Goal: Task Accomplishment & Management: Manage account settings

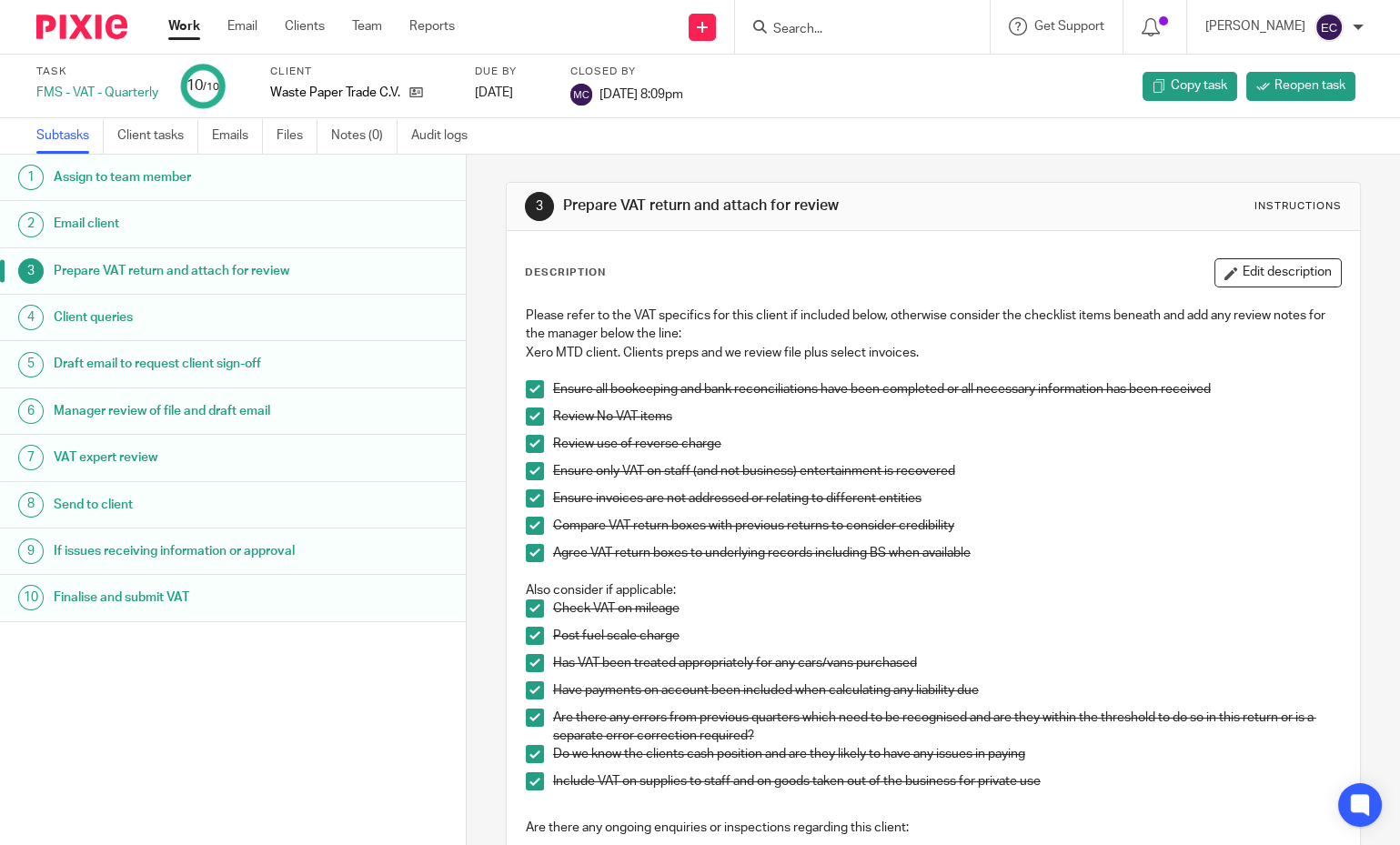
click at [840, 32] on input "Search" at bounding box center [852, 29] width 164 height 17
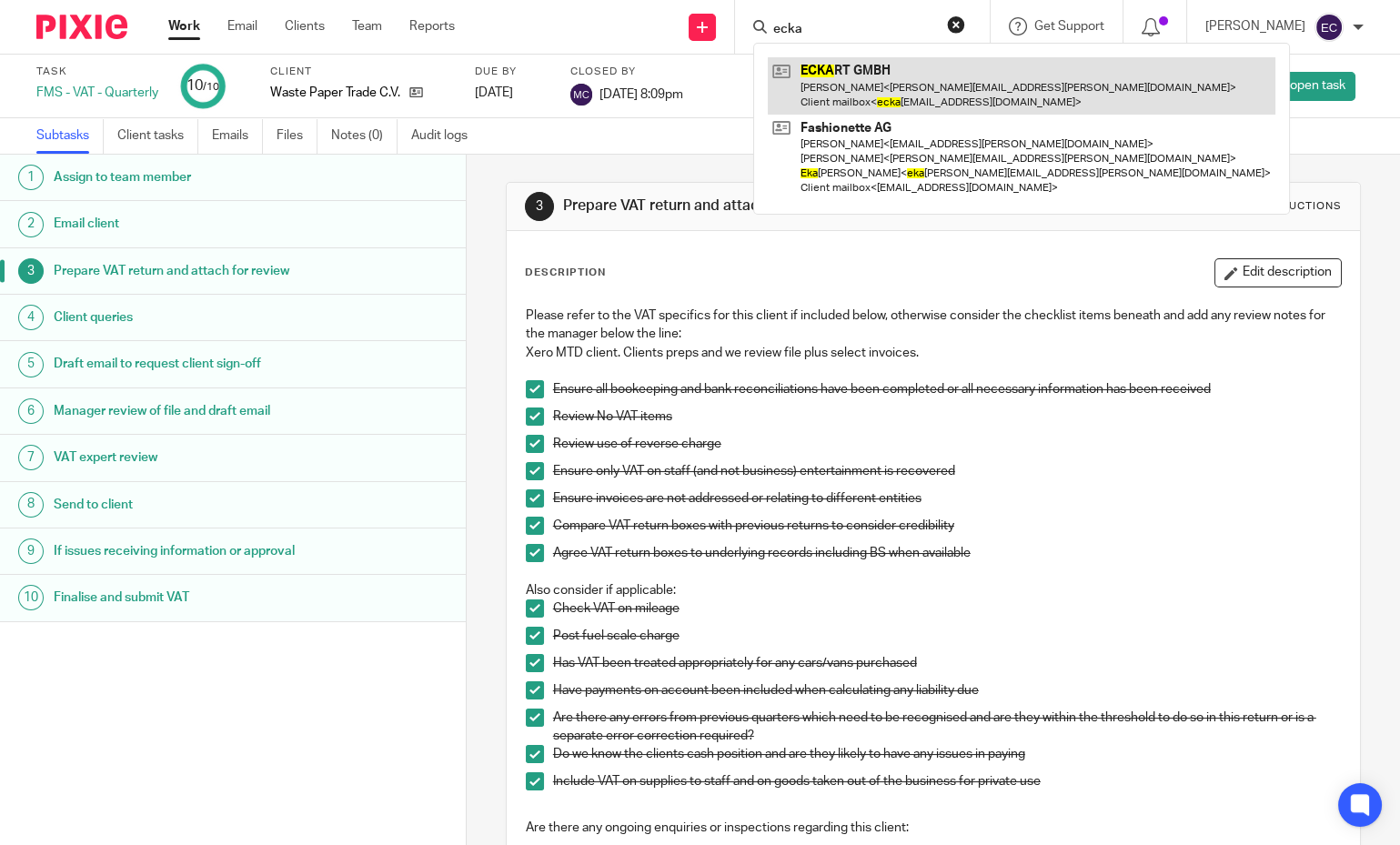
type input "ecka"
click at [879, 81] on link at bounding box center [1021, 85] width 507 height 57
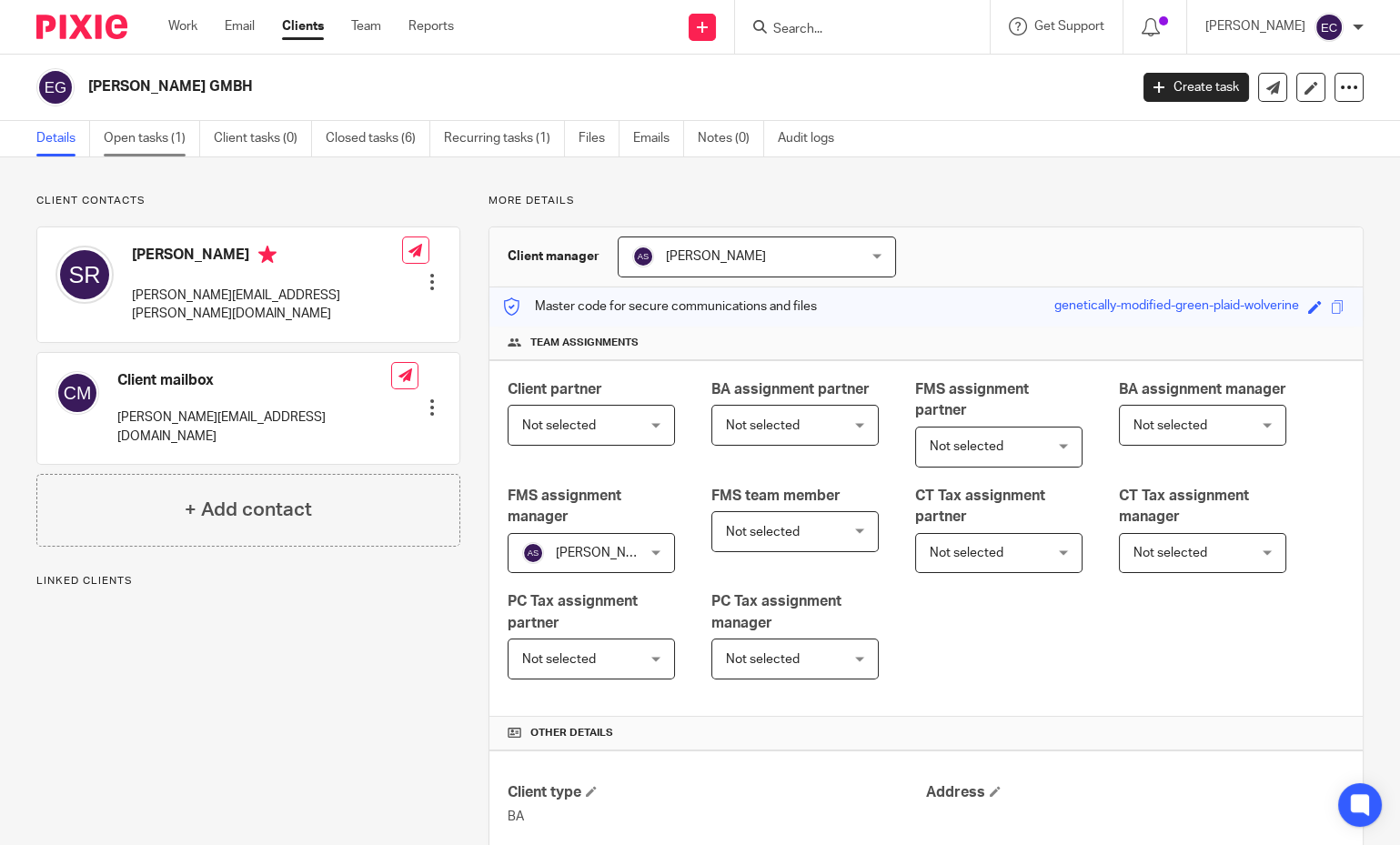
click at [145, 137] on link "Open tasks (1)" at bounding box center [152, 138] width 96 height 35
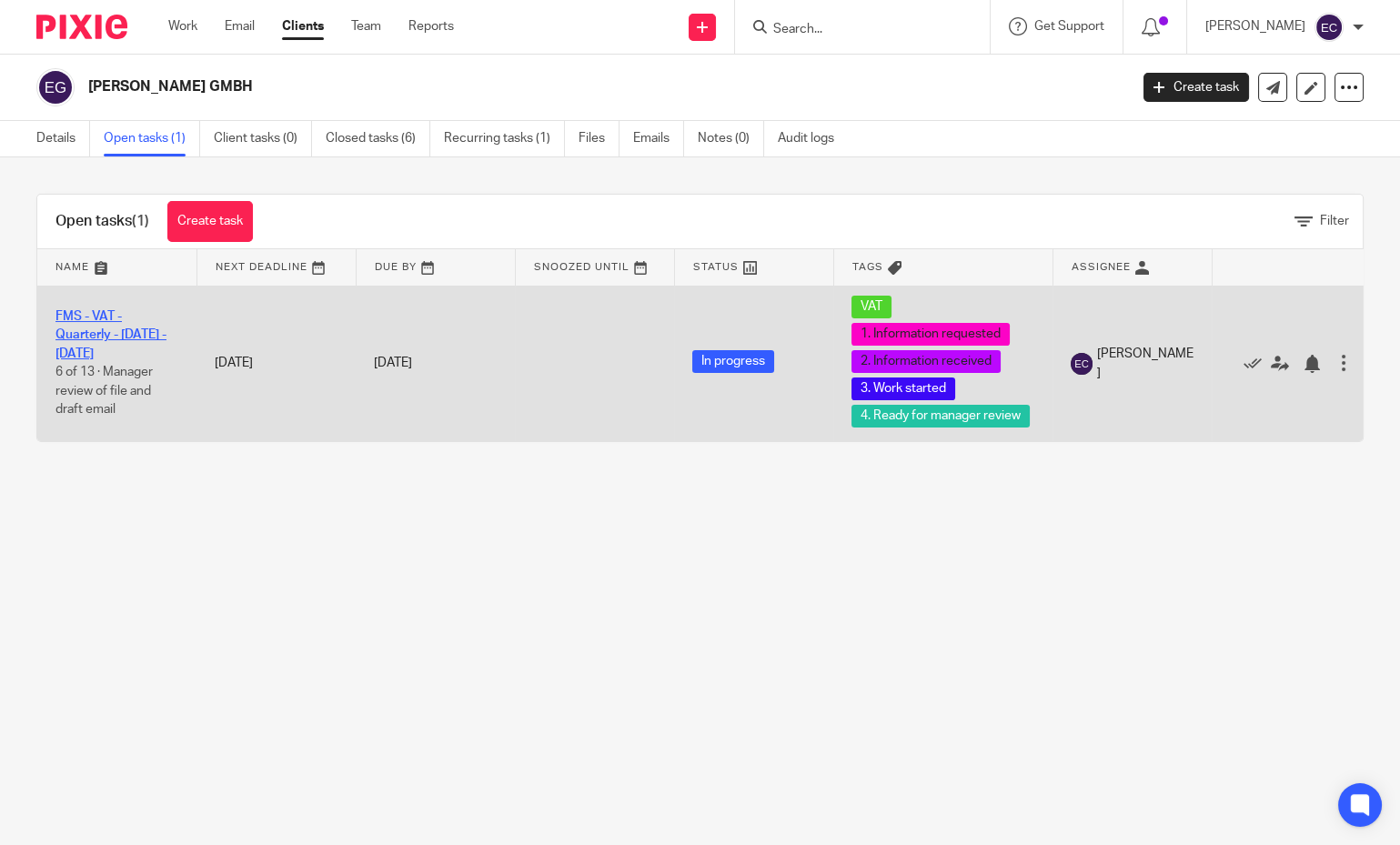
click at [92, 327] on link "FMS - VAT - Quarterly - [DATE] - [DATE]" at bounding box center [111, 335] width 111 height 50
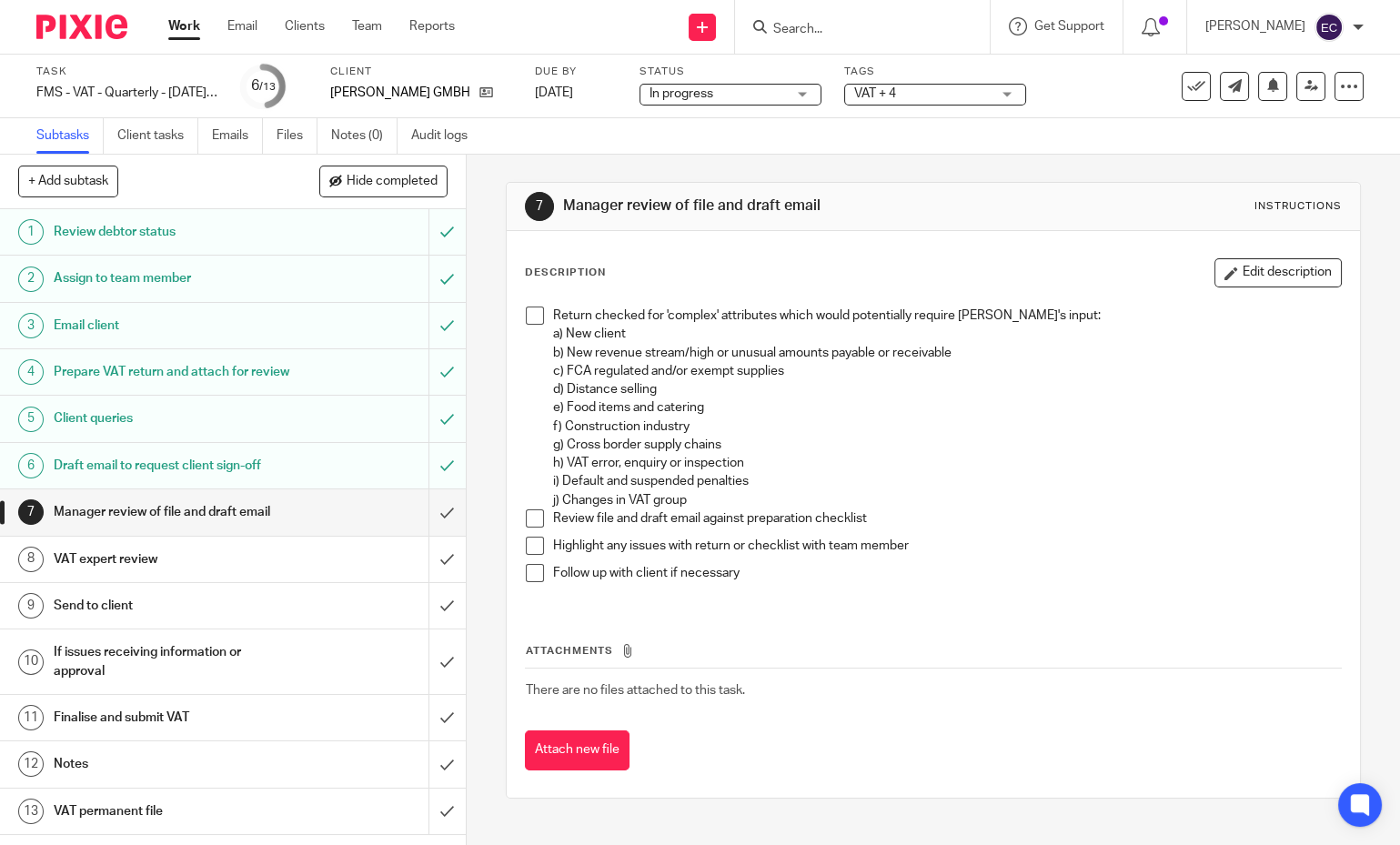
click at [252, 535] on link "7 Manager review of file and draft email" at bounding box center [214, 512] width 428 height 45
click at [275, 573] on h1 "VAT expert review" at bounding box center [172, 560] width 238 height 27
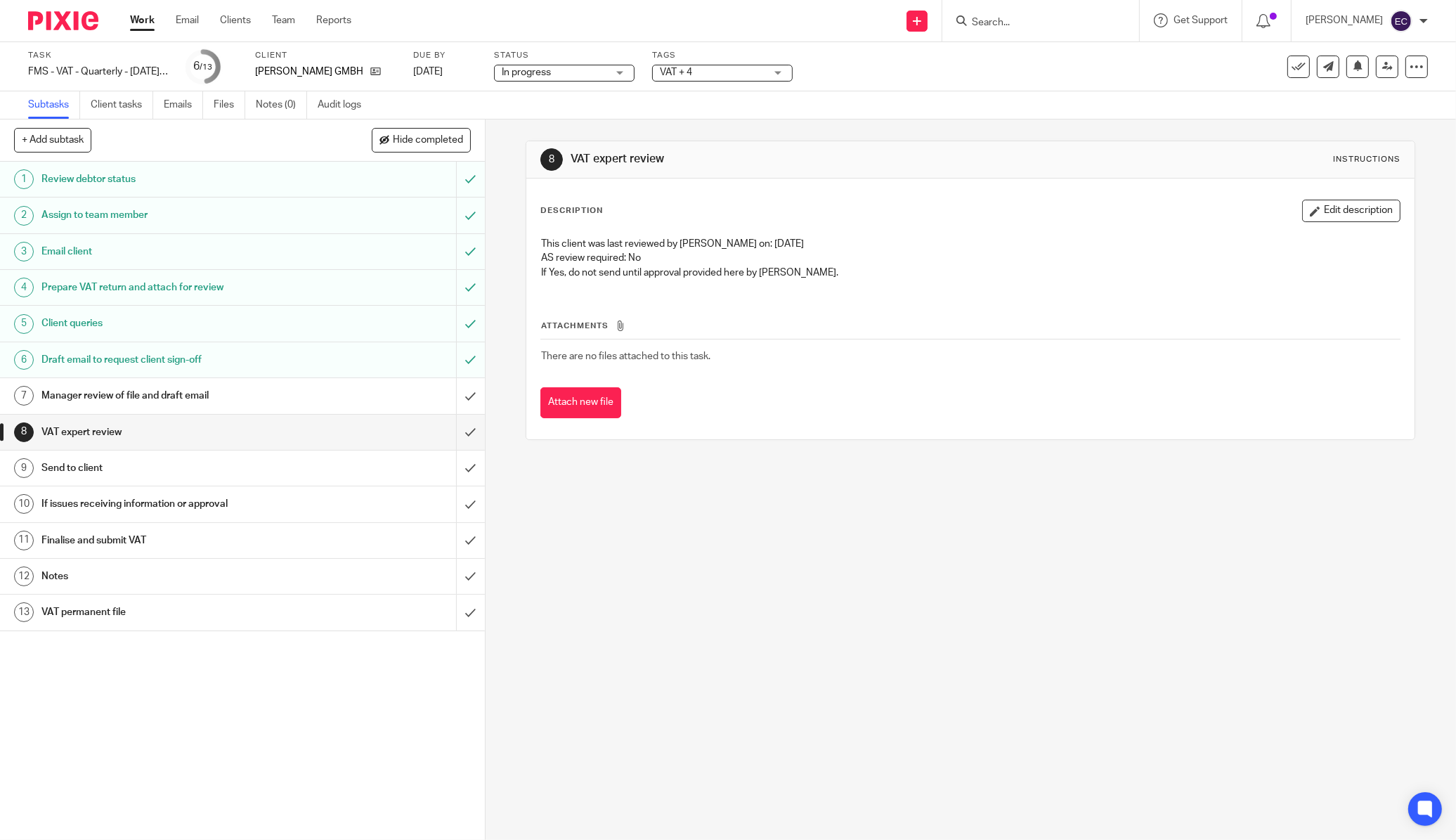
click at [422, 652] on div "1 Review debtor status 2 Assign to team member 3 Email client 4 Prepare VAT ret…" at bounding box center [242, 501] width 485 height 679
